Goal: Information Seeking & Learning: Learn about a topic

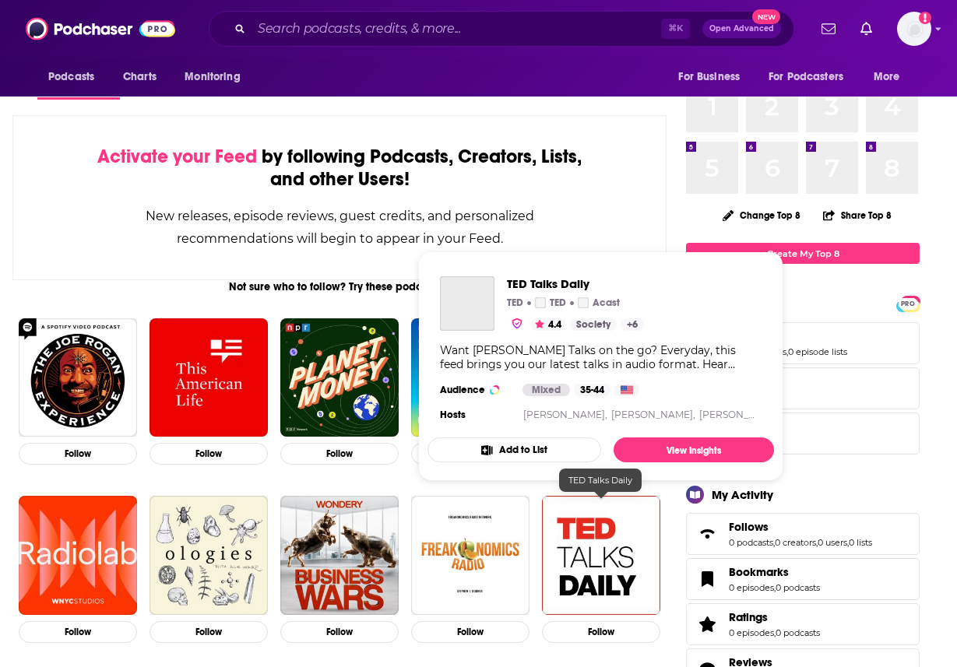
scroll to position [107, 0]
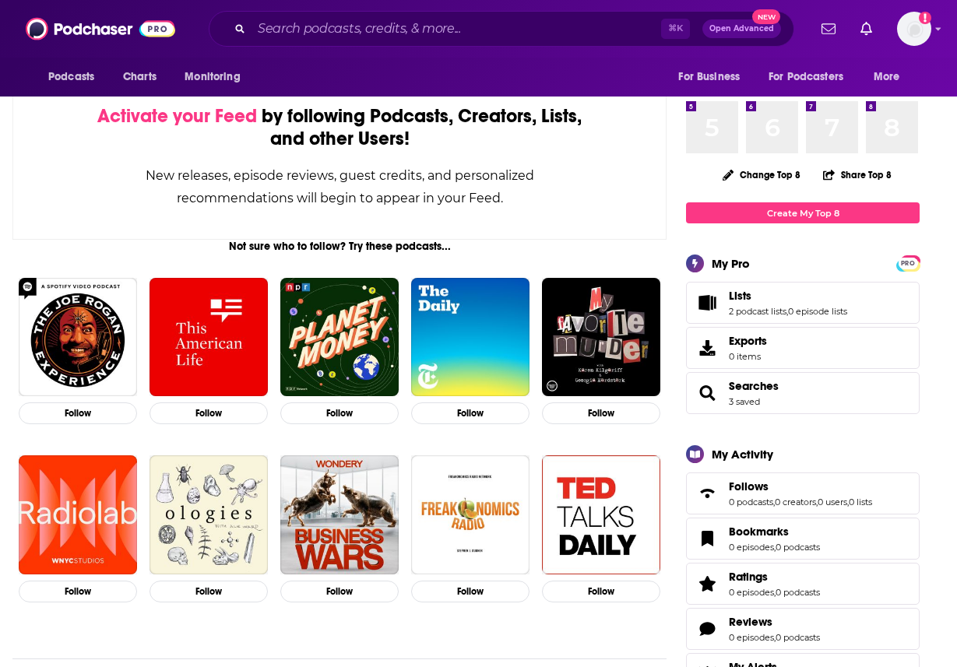
click at [736, 33] on button "Open Advanced New" at bounding box center [741, 28] width 79 height 19
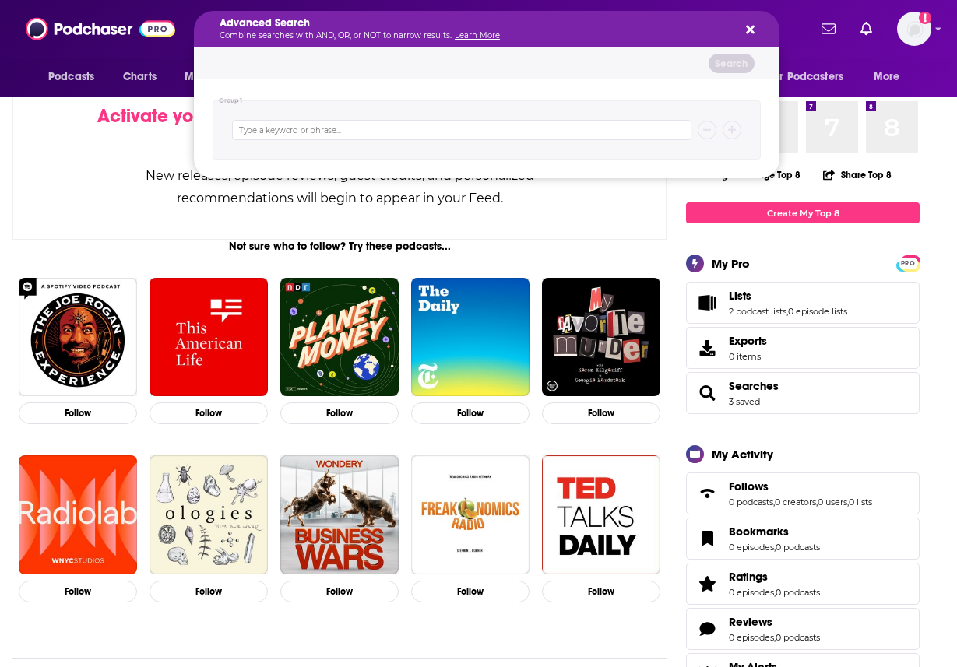
click at [747, 32] on icon "Search podcasts, credits, & more..." at bounding box center [750, 30] width 9 height 9
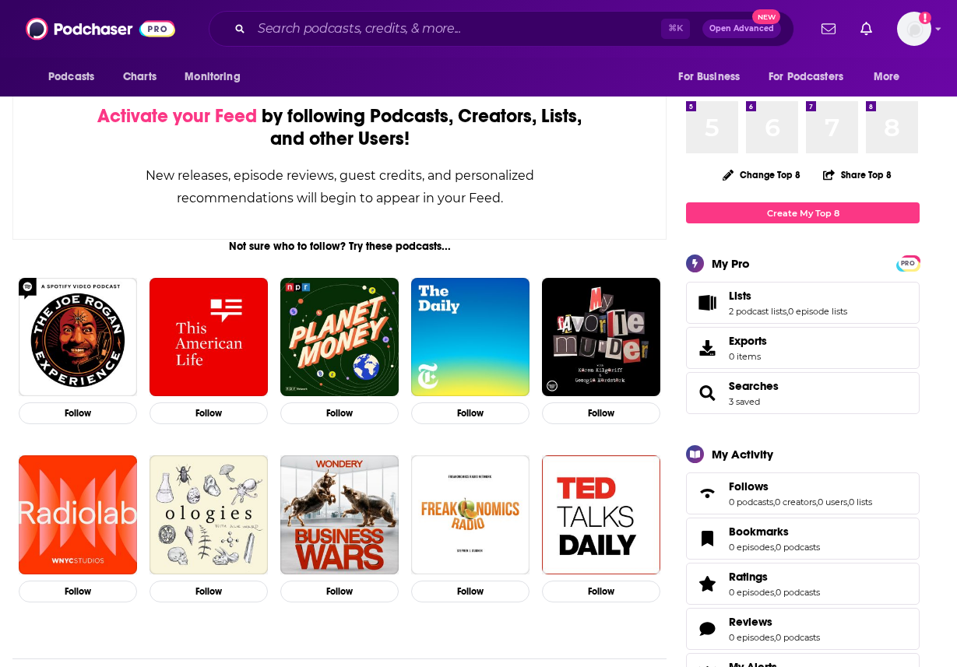
click at [680, 27] on span "⌘ K" at bounding box center [675, 29] width 29 height 20
click at [733, 30] on span "Open Advanced" at bounding box center [741, 29] width 65 height 8
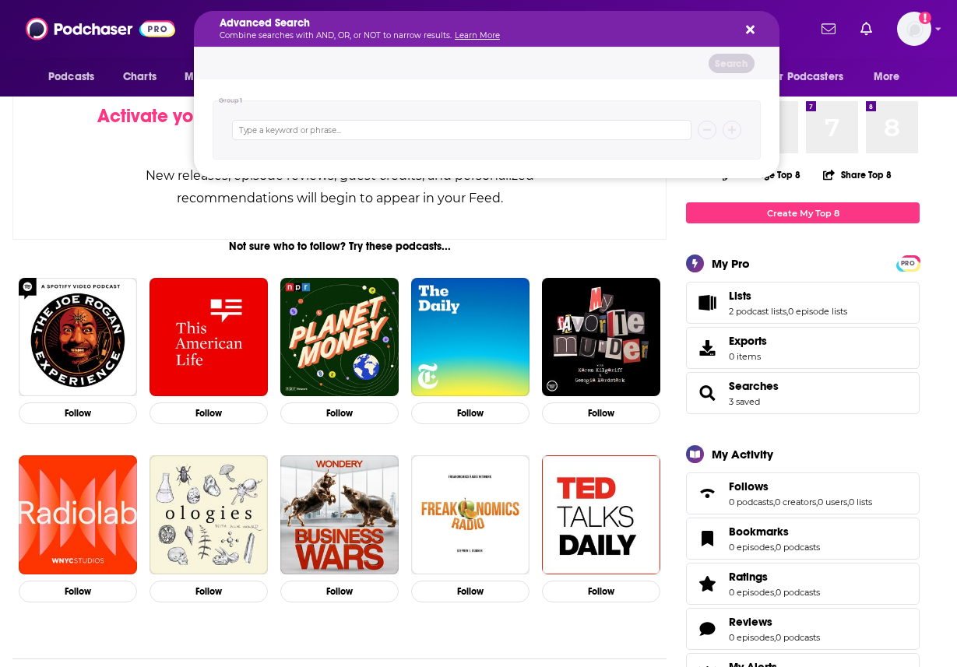
click at [841, 54] on div "Podcasts Charts Monitoring Advanced Search Combine searches with AND, OR, or NO…" at bounding box center [478, 29] width 957 height 58
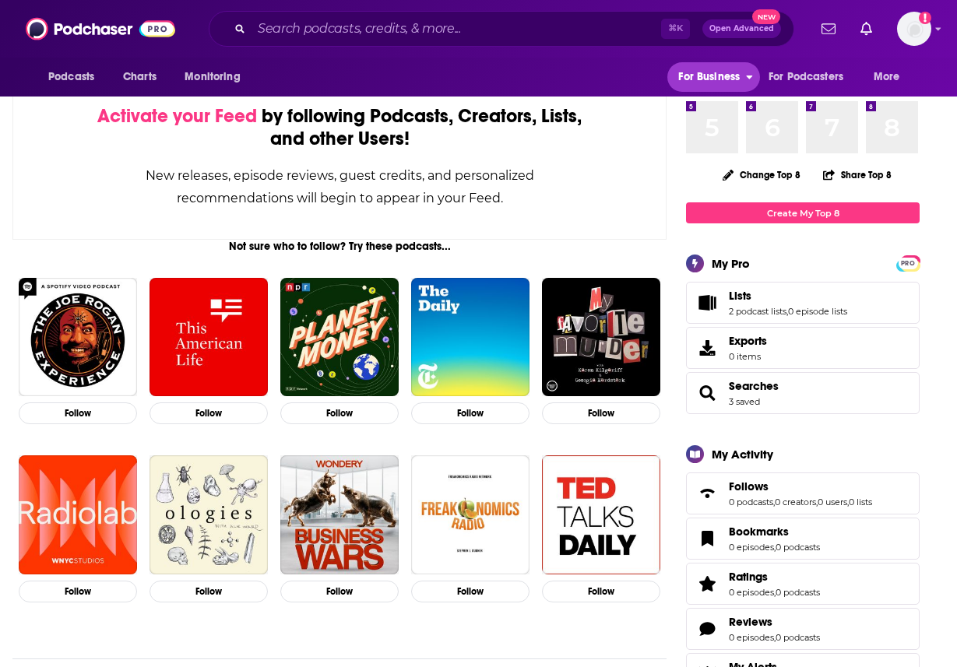
click at [733, 74] on span "For Business" at bounding box center [708, 77] width 61 height 22
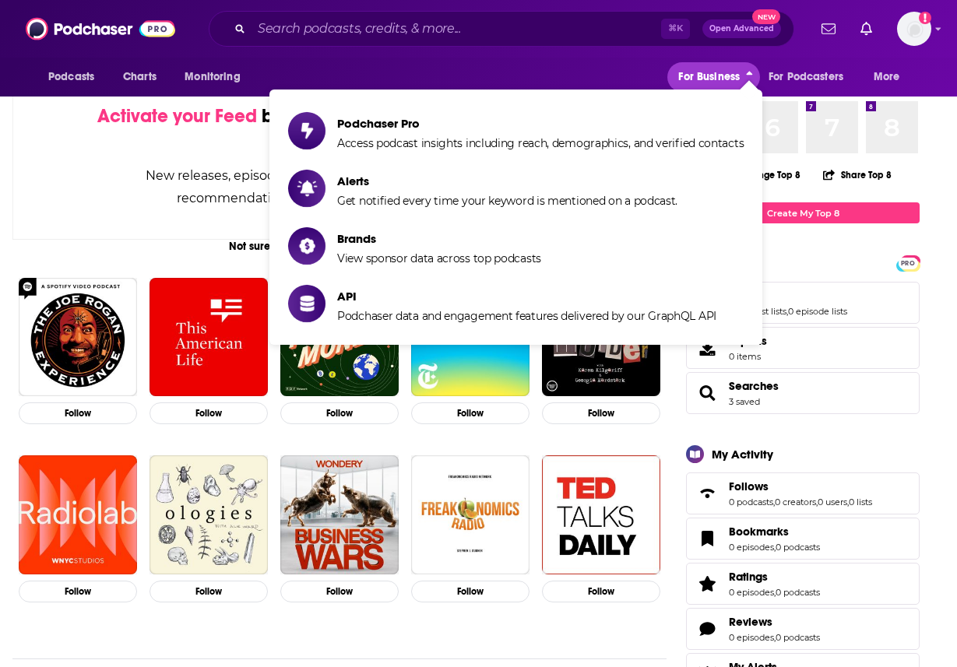
click at [733, 73] on span "For Business" at bounding box center [708, 77] width 61 height 22
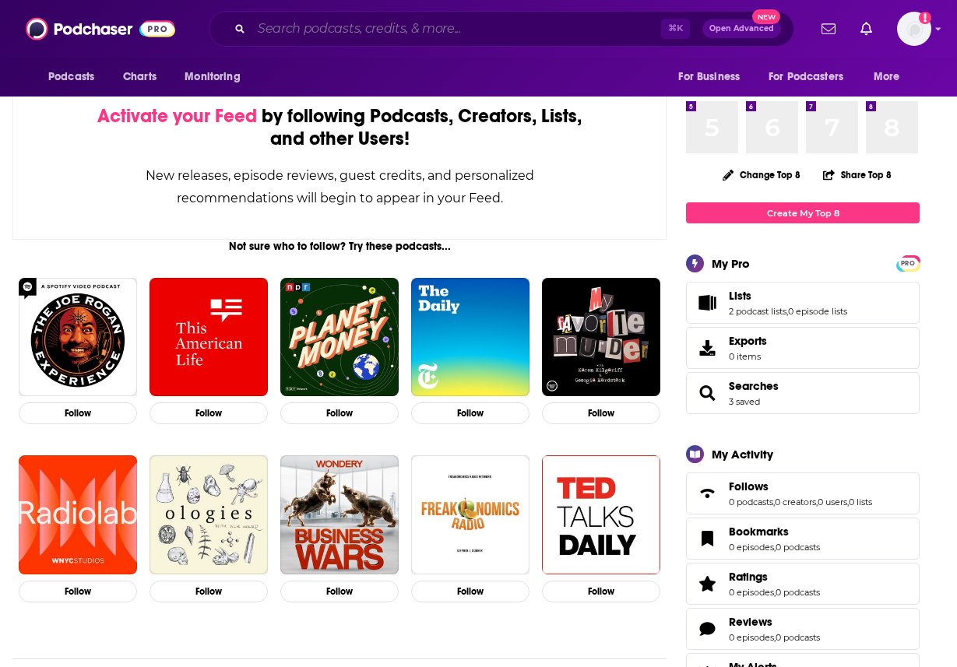
click at [291, 30] on input "Search podcasts, credits, & more..." at bounding box center [455, 28] width 409 height 25
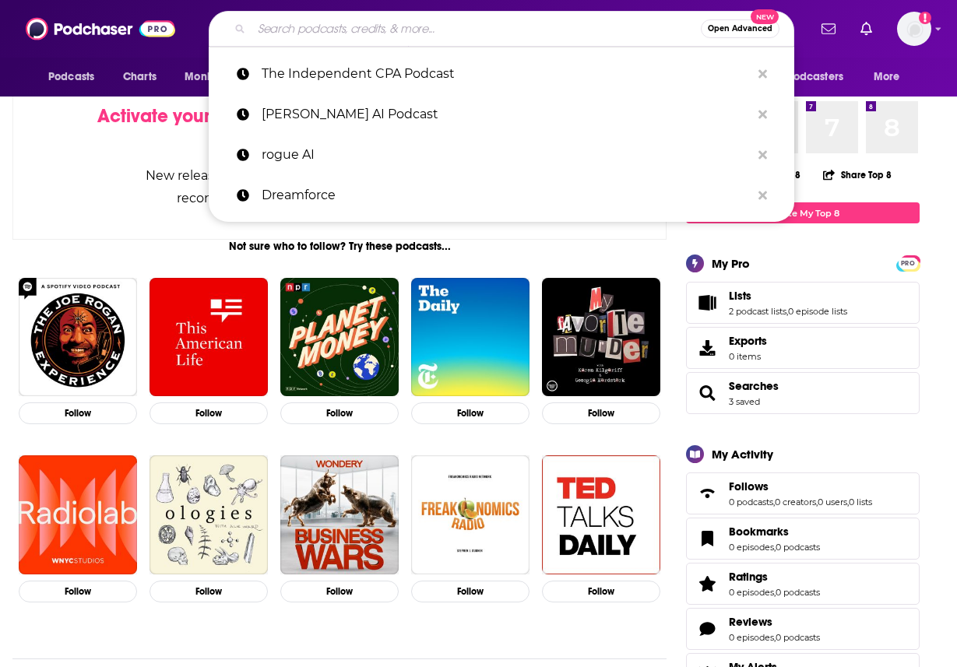
click at [738, 33] on button "Open Advanced New" at bounding box center [740, 28] width 79 height 19
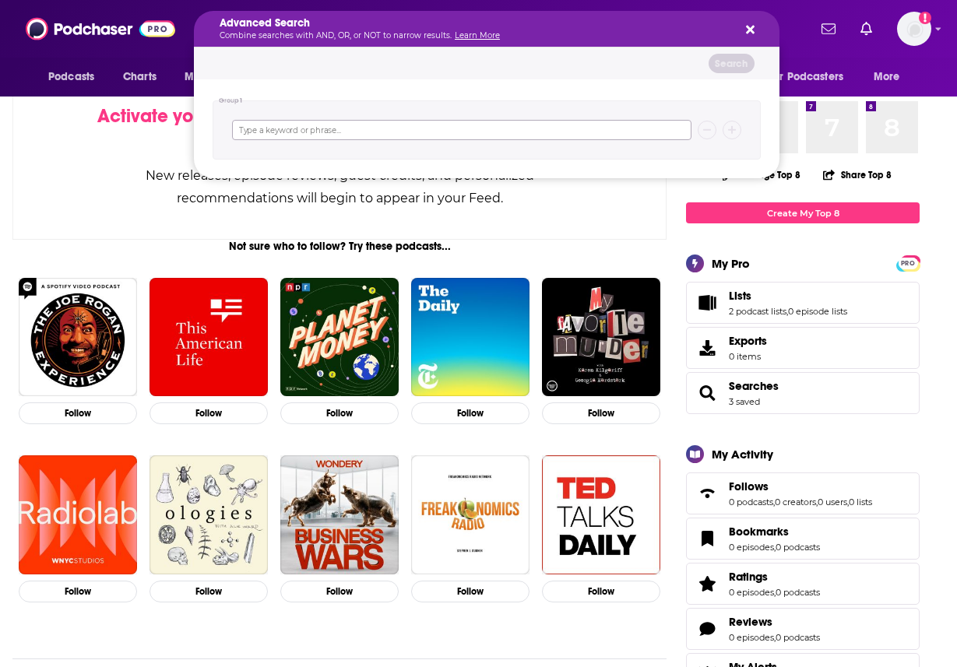
click at [430, 124] on input "Search podcasts, credits, & more..." at bounding box center [461, 130] width 459 height 20
